Goal: Find contact information: Find contact information

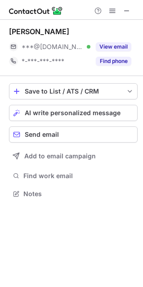
scroll to position [187, 143]
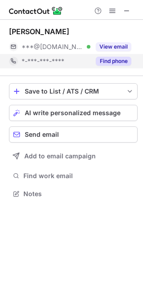
click at [110, 58] on button "Find phone" at bounding box center [114, 61] width 36 height 9
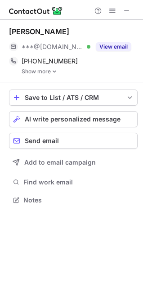
scroll to position [194, 143]
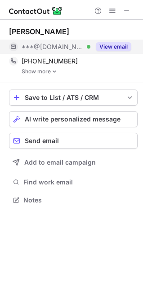
click at [107, 44] on button "View email" at bounding box center [114, 46] width 36 height 9
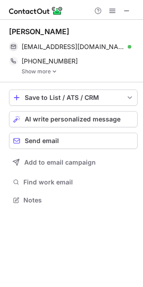
click at [131, 17] on div at bounding box center [71, 10] width 143 height 20
click at [130, 17] on div at bounding box center [71, 10] width 143 height 20
click at [129, 13] on span at bounding box center [126, 10] width 7 height 7
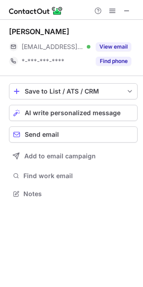
scroll to position [187, 143]
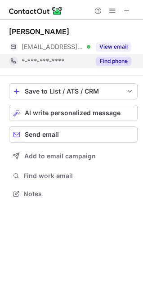
click at [116, 64] on button "Find phone" at bounding box center [114, 61] width 36 height 9
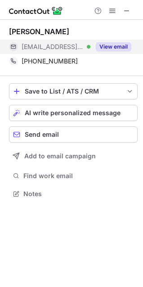
click at [109, 45] on button "View email" at bounding box center [114, 46] width 36 height 9
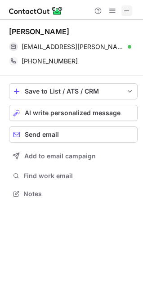
click at [128, 8] on span at bounding box center [126, 10] width 7 height 7
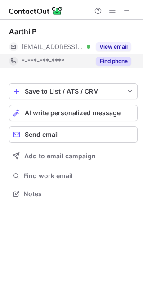
click at [105, 58] on button "Find phone" at bounding box center [114, 61] width 36 height 9
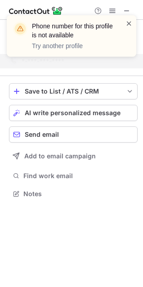
click at [127, 22] on span at bounding box center [128, 23] width 7 height 9
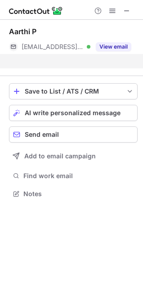
scroll to position [173, 143]
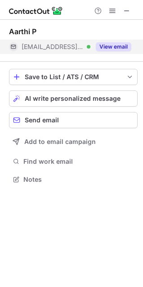
click at [114, 48] on button "View email" at bounding box center [114, 46] width 36 height 9
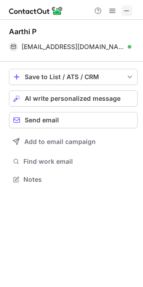
click at [129, 10] on span at bounding box center [126, 10] width 7 height 7
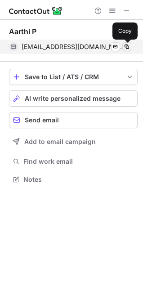
click at [126, 48] on span at bounding box center [126, 46] width 7 height 7
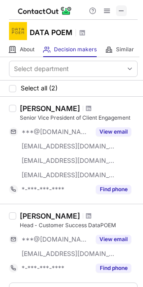
click at [124, 8] on span at bounding box center [121, 10] width 7 height 7
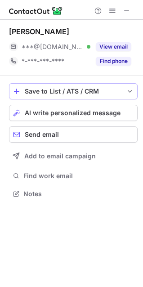
scroll to position [187, 143]
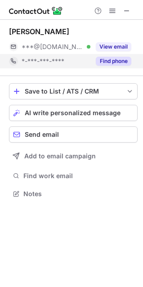
click at [112, 62] on button "Find phone" at bounding box center [114, 61] width 36 height 9
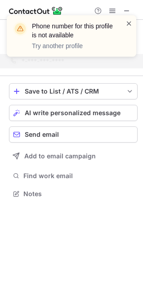
click at [128, 26] on span at bounding box center [128, 23] width 7 height 9
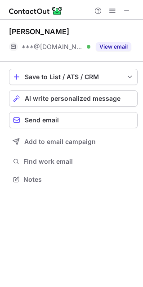
scroll to position [173, 143]
click at [119, 49] on button "View email" at bounding box center [114, 46] width 36 height 9
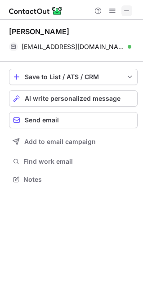
click at [126, 12] on span at bounding box center [126, 10] width 7 height 7
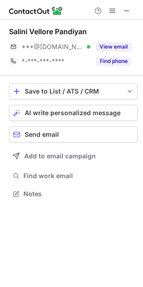
scroll to position [187, 143]
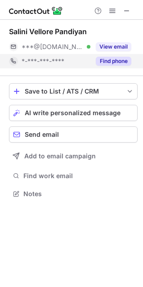
click at [103, 62] on button "Find phone" at bounding box center [114, 61] width 36 height 9
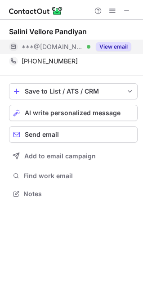
click at [105, 44] on button "View email" at bounding box center [114, 46] width 36 height 9
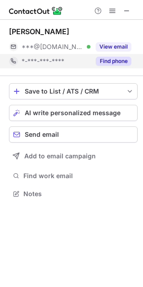
click at [115, 62] on button "Find phone" at bounding box center [114, 61] width 36 height 9
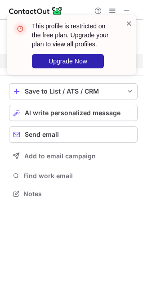
click at [128, 21] on span at bounding box center [128, 23] width 7 height 9
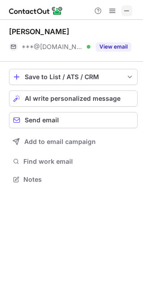
scroll to position [173, 143]
click at [129, 7] on span at bounding box center [126, 10] width 7 height 7
